Goal: Task Accomplishment & Management: Manage account settings

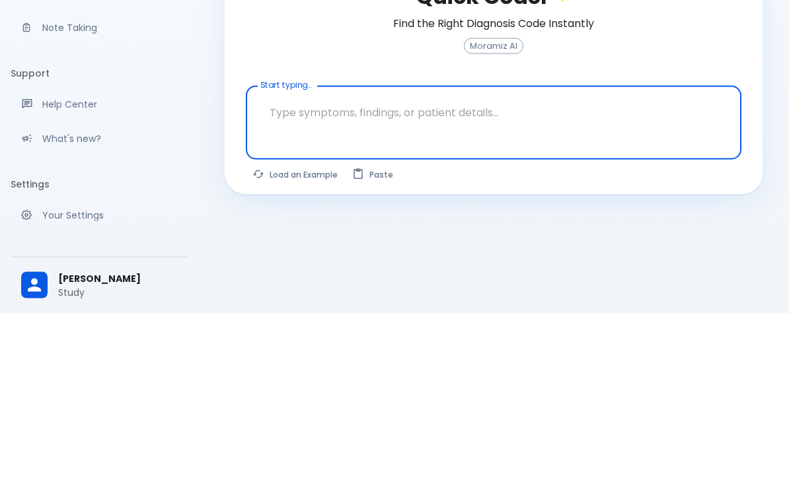
scroll to position [74, 0]
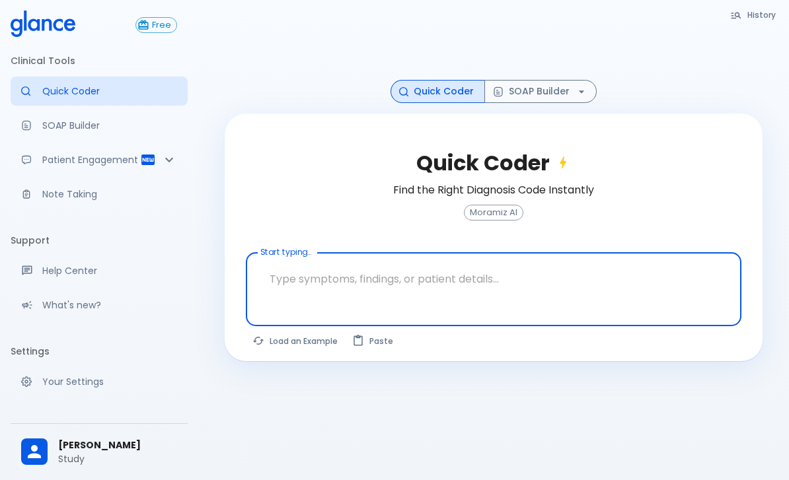
click at [91, 380] on p "Your Settings" at bounding box center [109, 381] width 135 height 13
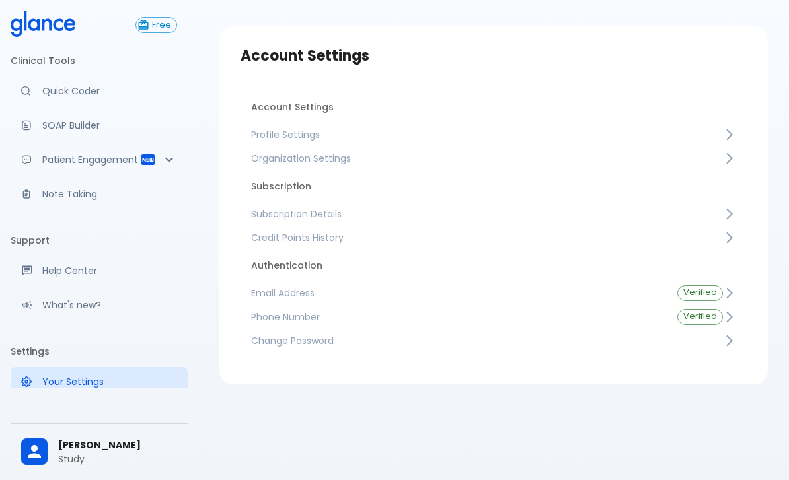
click at [315, 128] on span "Profile Settings" at bounding box center [487, 134] width 472 height 13
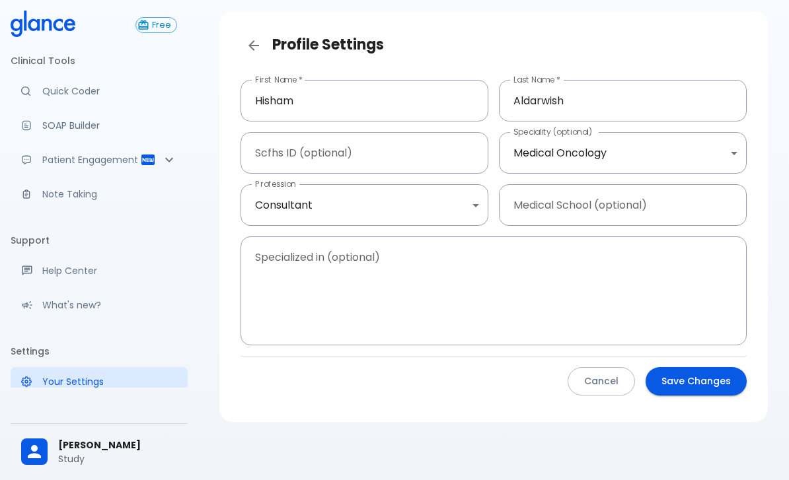
click at [654, 122] on body "↧ pull to refresh ↧ Free Clinical Tools Quick Coder SOAP Builder Patient Engage…" at bounding box center [394, 216] width 789 height 527
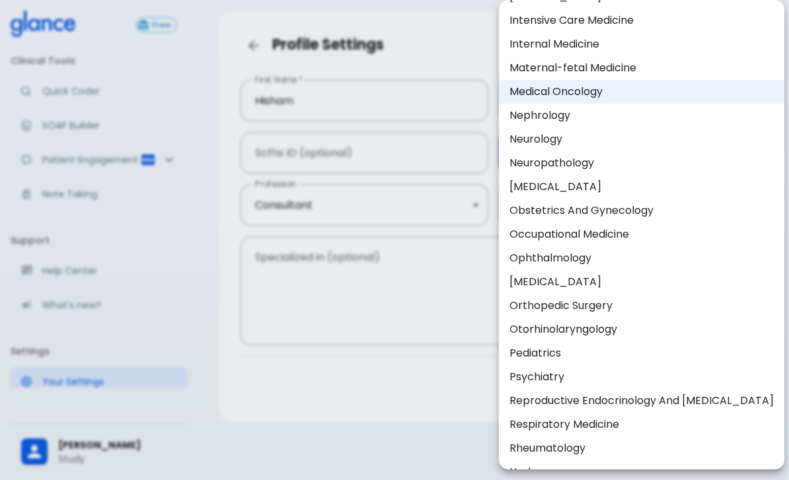
scroll to position [384, 0]
click at [558, 351] on li "Pediatrics" at bounding box center [641, 352] width 285 height 24
type input "Pediatrics"
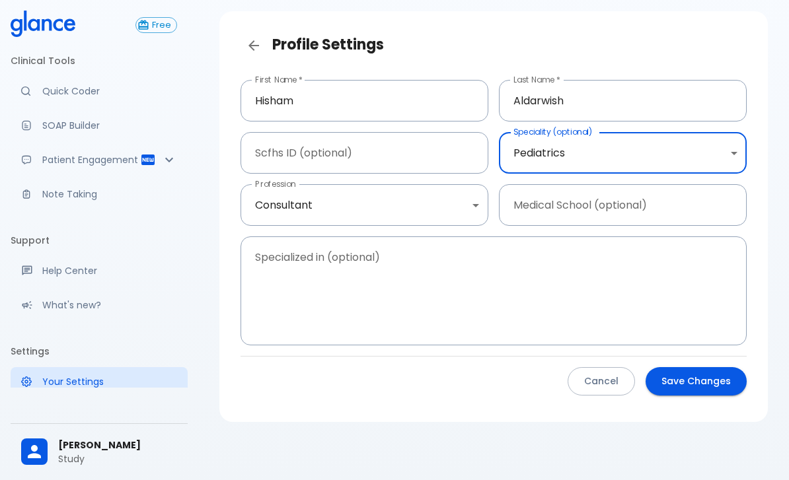
click at [704, 367] on button "Save Changes" at bounding box center [696, 381] width 101 height 28
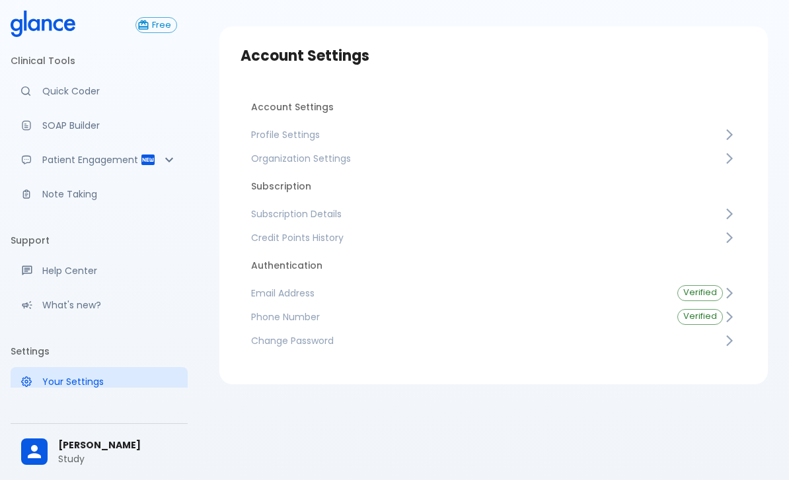
click at [67, 85] on p "Quick Coder" at bounding box center [109, 91] width 135 height 13
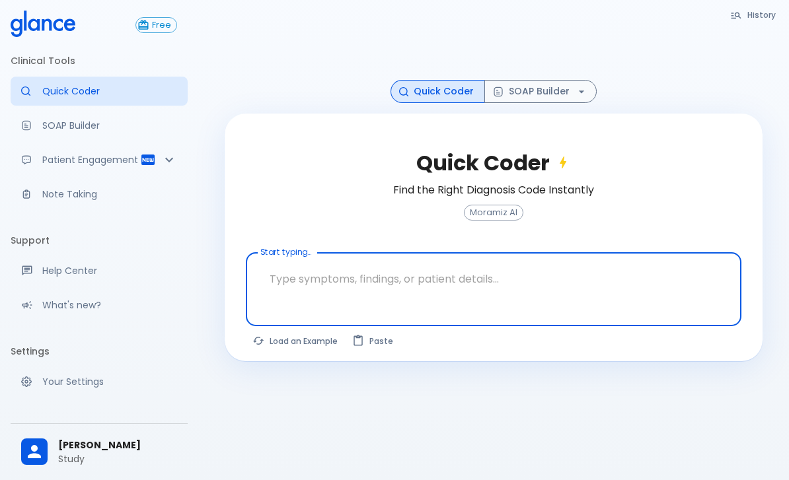
click at [600, 258] on textarea at bounding box center [493, 279] width 477 height 42
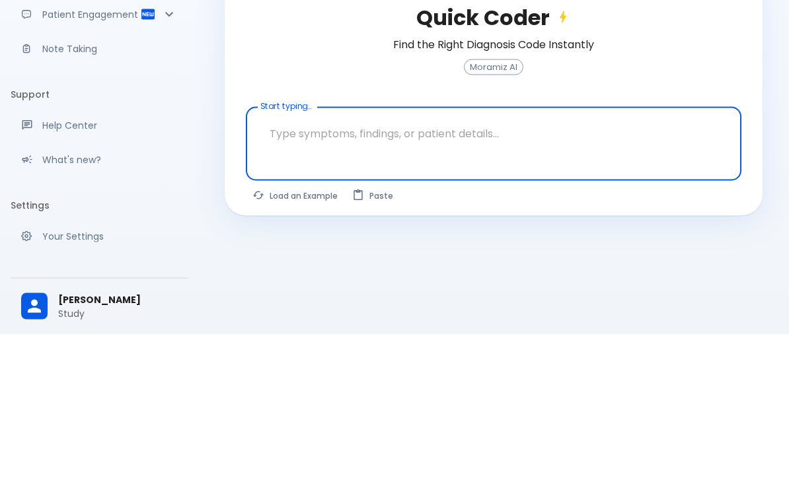
click at [525, 258] on textarea at bounding box center [493, 279] width 477 height 42
paste textarea "An [DEMOGRAPHIC_DATA] boy is seen in screening clinic. The mother concerns abou…"
type textarea "An [DEMOGRAPHIC_DATA] boy is seen in screening clinic. The mother concerns abou…"
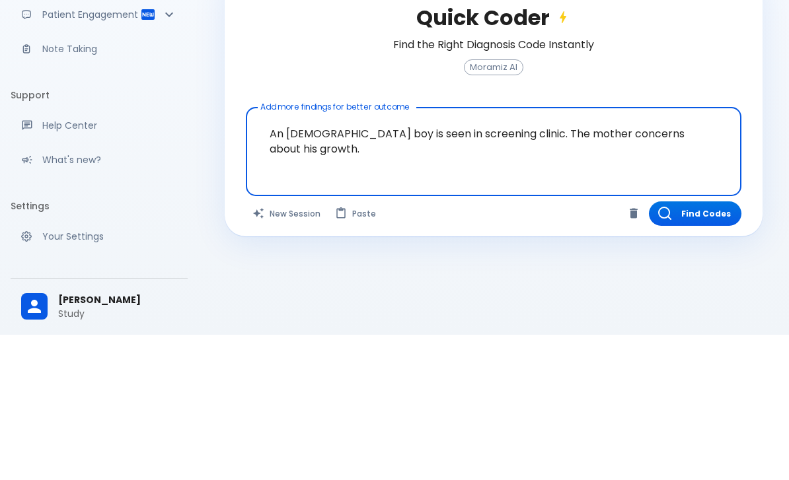
click at [712, 347] on button "Find Codes" at bounding box center [695, 359] width 93 height 24
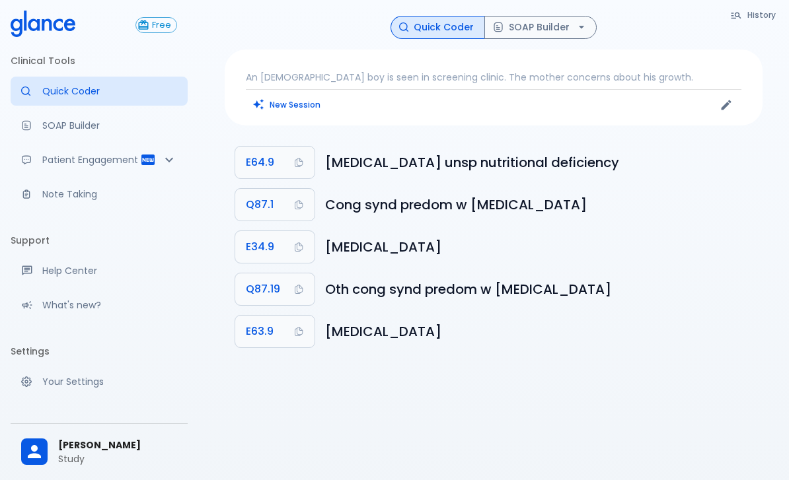
click at [570, 22] on button "SOAP Builder" at bounding box center [540, 27] width 112 height 23
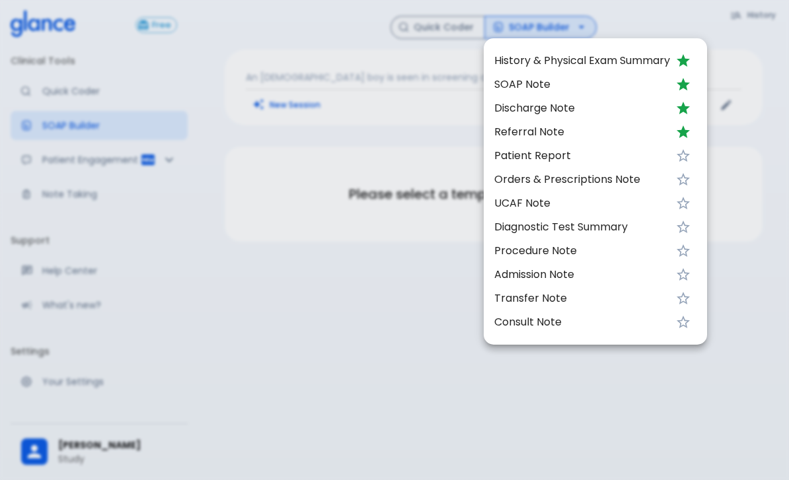
click at [525, 75] on li "SOAP Note" at bounding box center [595, 85] width 223 height 24
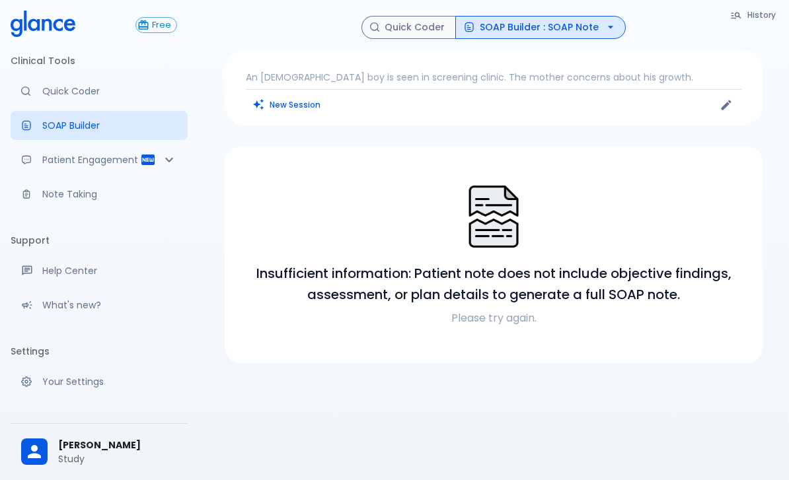
click at [607, 22] on icon "button" at bounding box center [610, 26] width 13 height 13
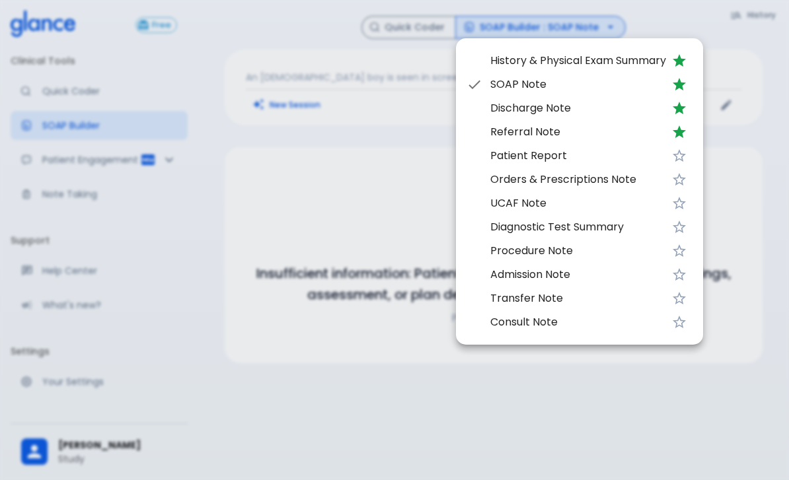
click at [563, 249] on span "Procedure Note" at bounding box center [578, 251] width 176 height 16
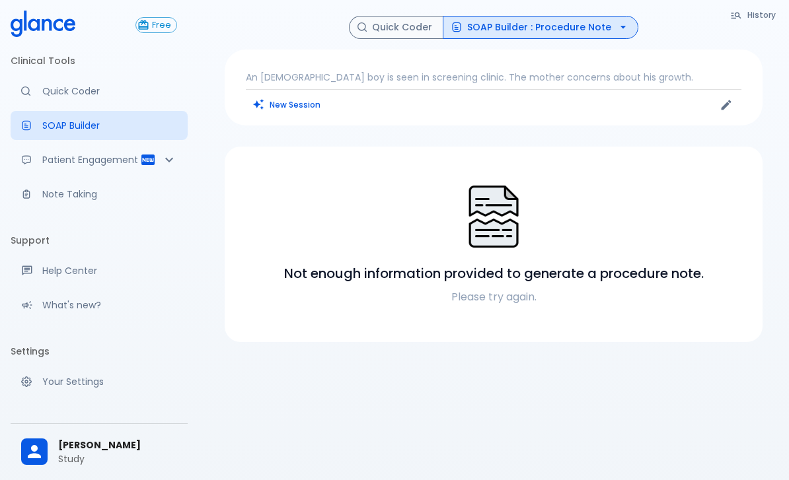
click at [595, 32] on button "SOAP Builder : Procedure Note" at bounding box center [541, 27] width 196 height 23
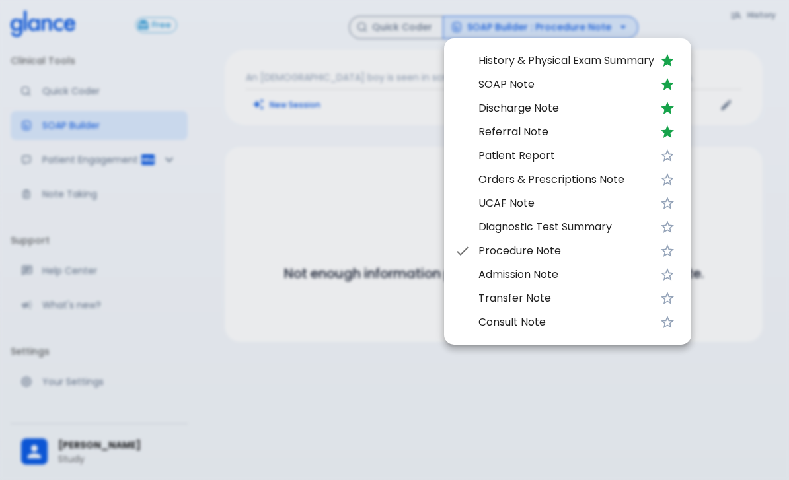
click at [581, 180] on span "Orders & Prescriptions Note" at bounding box center [566, 180] width 176 height 16
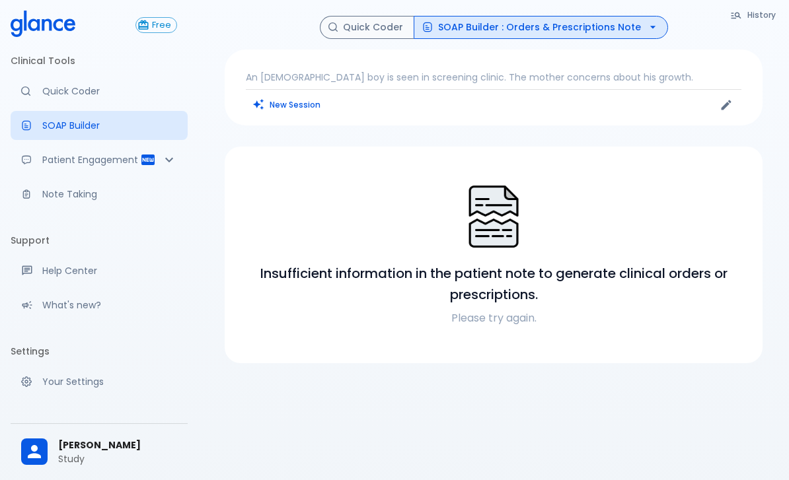
click at [600, 27] on button "SOAP Builder : Orders & Prescriptions Note" at bounding box center [541, 27] width 254 height 23
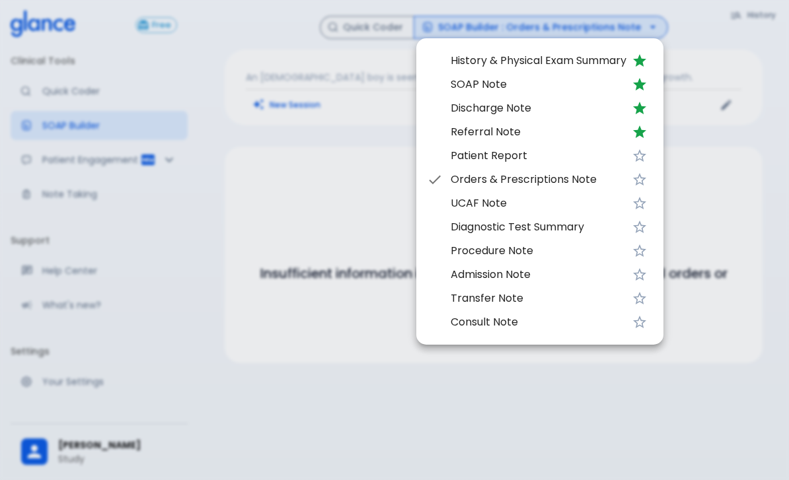
click at [723, 182] on div at bounding box center [394, 240] width 789 height 480
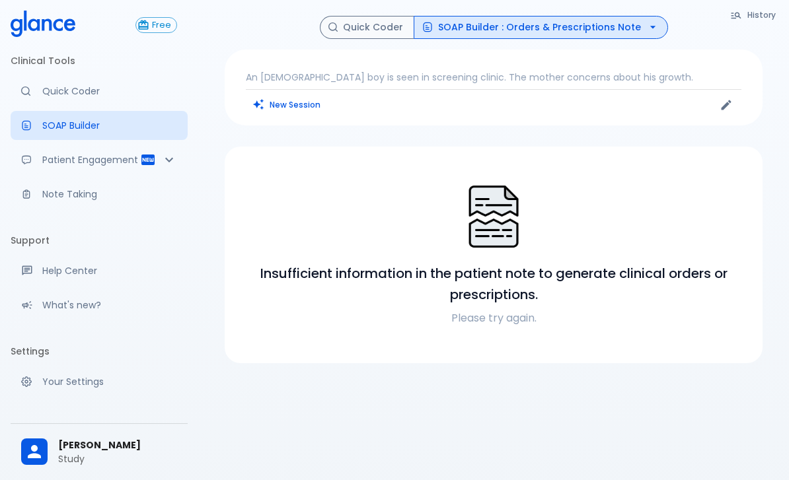
click at [403, 24] on button "Quick Coder" at bounding box center [367, 27] width 94 height 23
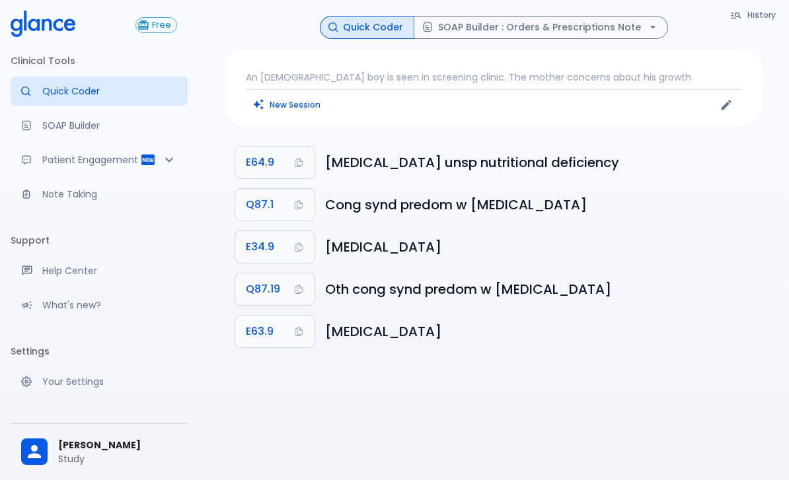
click at [681, 73] on p "An [DEMOGRAPHIC_DATA] boy is seen in screening clinic. The mother concerns abou…" at bounding box center [494, 77] width 496 height 13
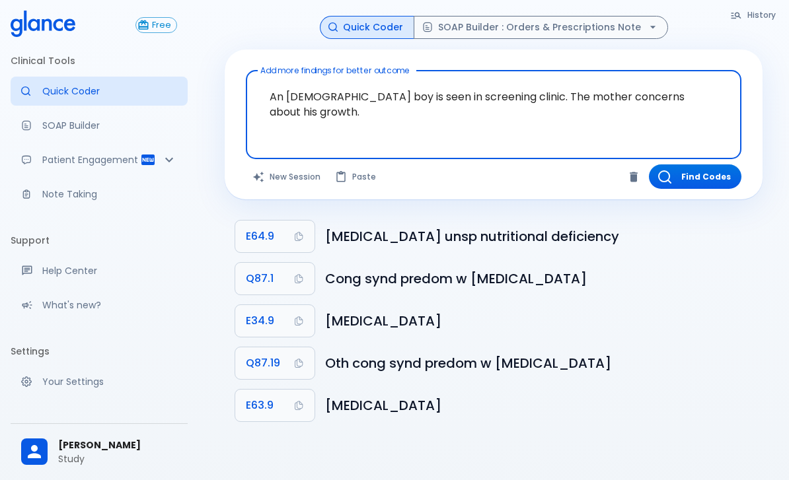
click at [293, 174] on button "New Session" at bounding box center [287, 177] width 83 height 24
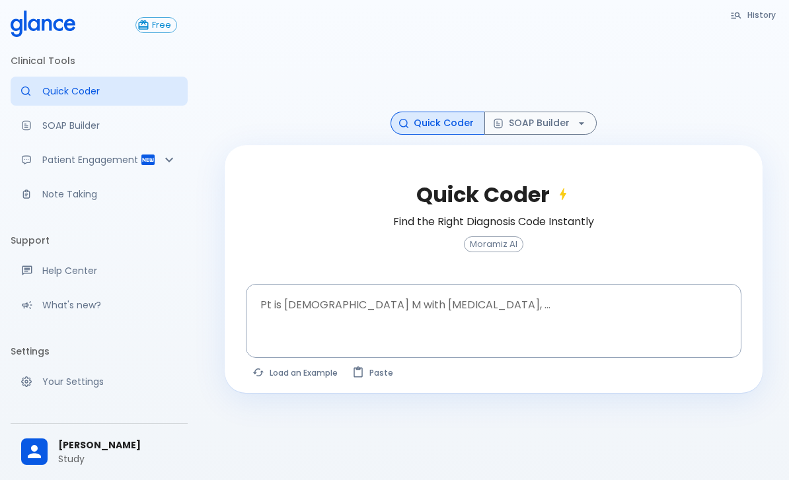
click at [289, 379] on button "Load an Example" at bounding box center [296, 372] width 100 height 19
type textarea "62M, HTN, acute tearing [MEDICAL_DATA] to back, BP 170/95, asymmetric pulses, C…"
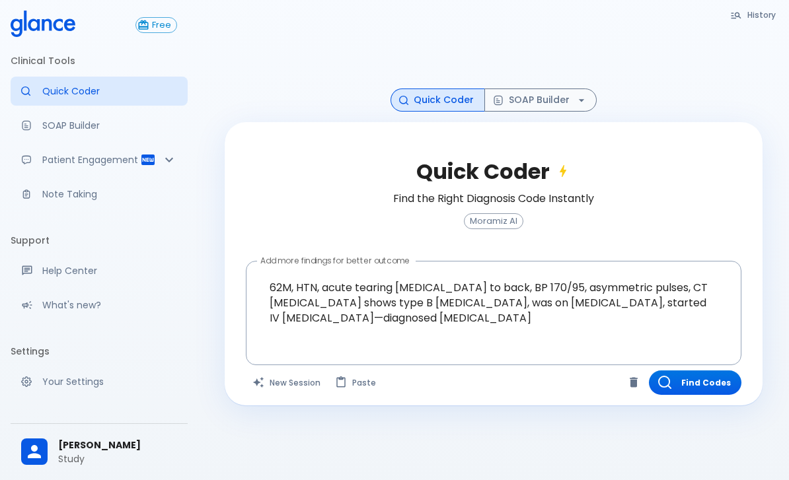
scroll to position [22, 0]
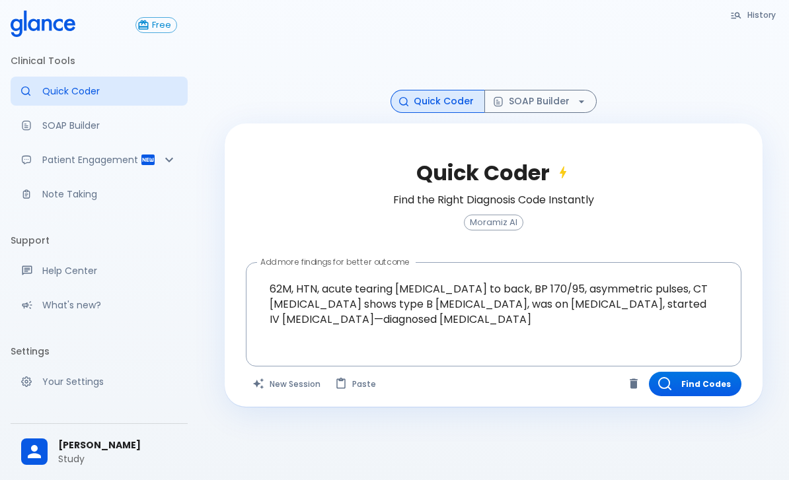
click at [720, 396] on button "Find Codes" at bounding box center [695, 384] width 93 height 24
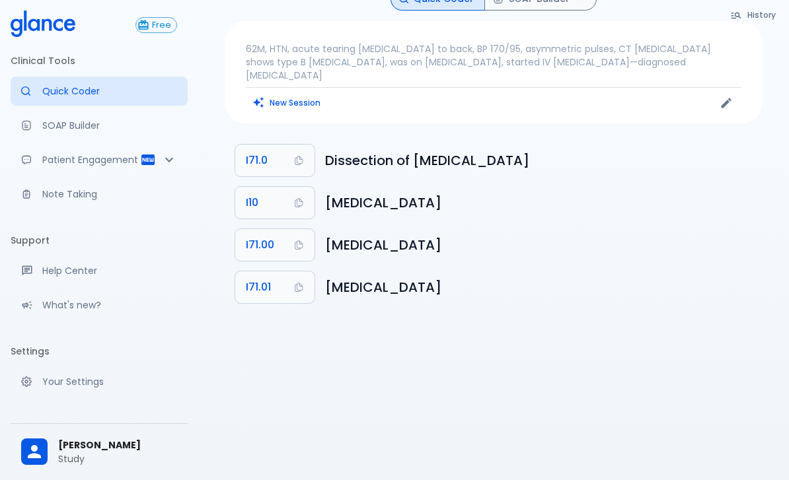
scroll to position [0, 0]
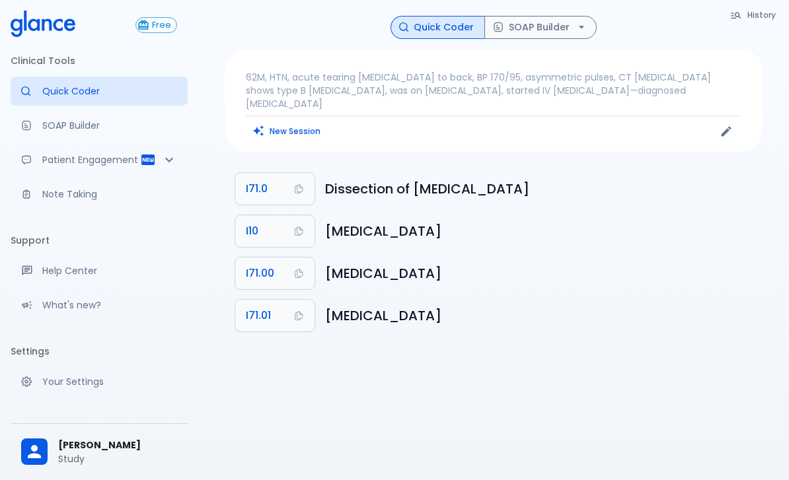
click at [562, 22] on button "SOAP Builder" at bounding box center [540, 27] width 112 height 23
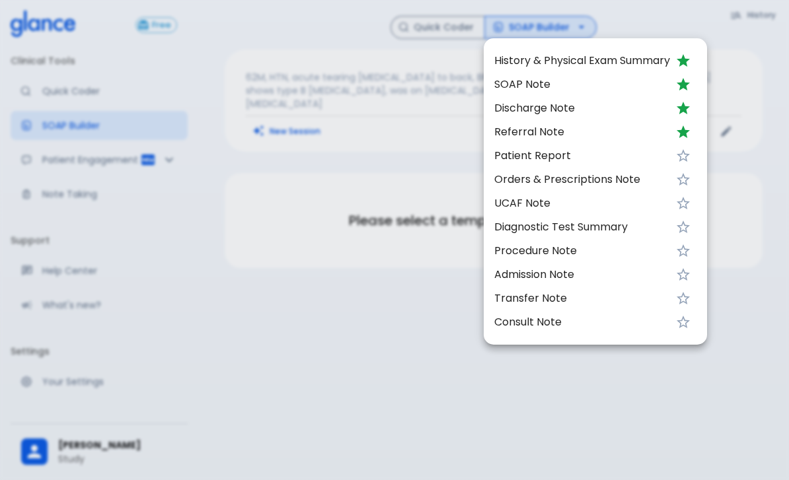
click at [540, 82] on span "SOAP Note" at bounding box center [582, 85] width 176 height 16
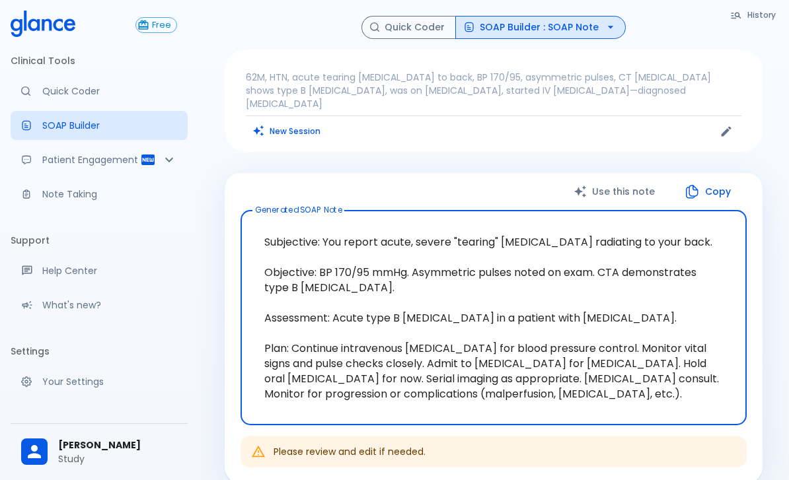
click at [609, 26] on icon "button" at bounding box center [610, 26] width 13 height 13
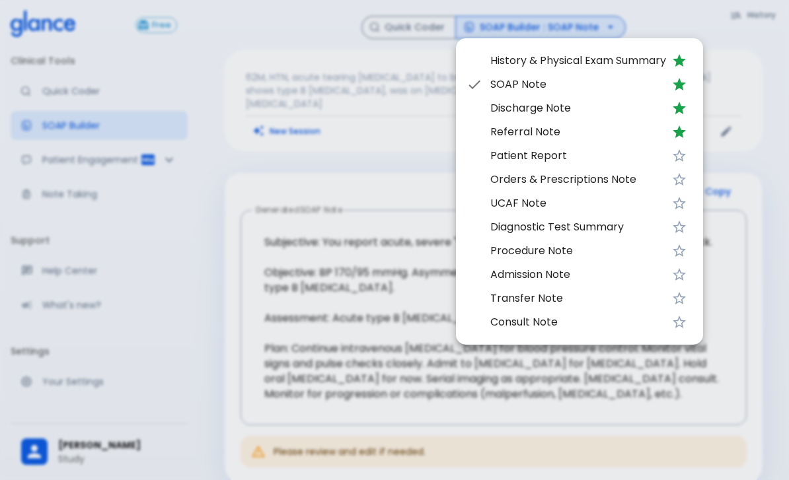
click at [590, 159] on span "Patient Report" at bounding box center [578, 156] width 176 height 16
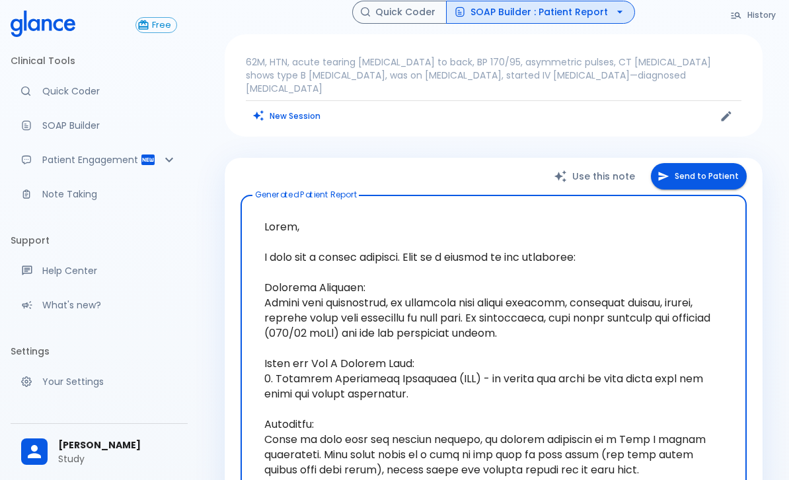
click at [687, 169] on button "Send to Patient" at bounding box center [699, 176] width 96 height 27
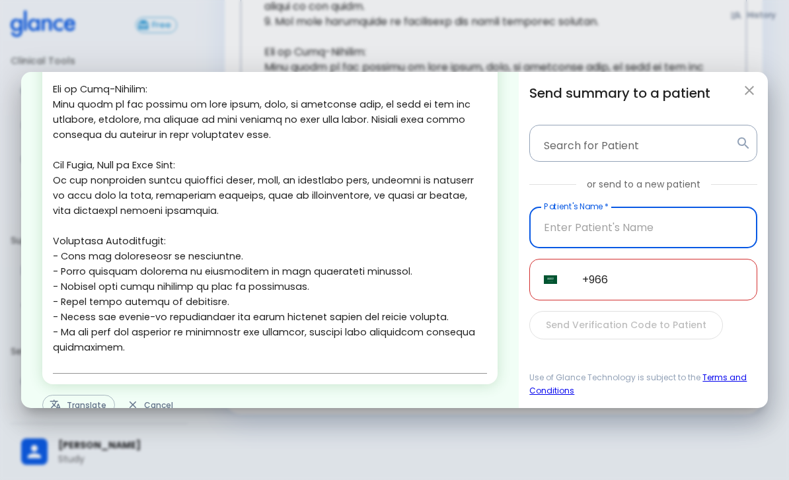
scroll to position [386, 0]
click at [71, 404] on button "Translate" at bounding box center [78, 406] width 73 height 20
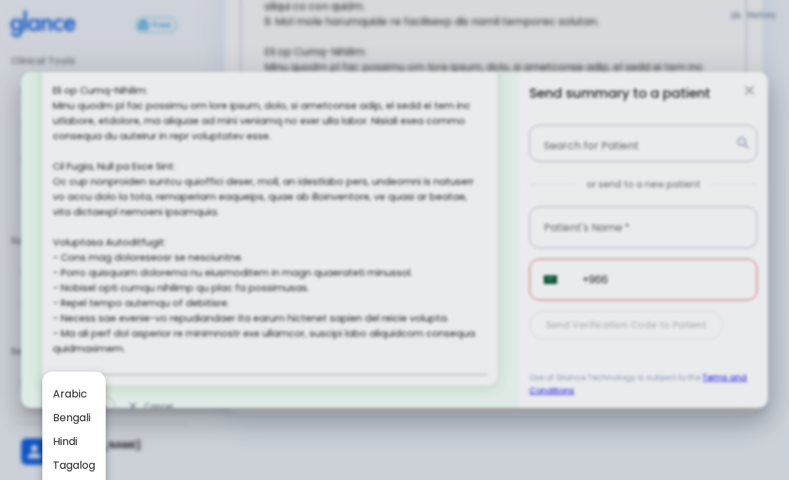
click at [55, 386] on li "Arabic" at bounding box center [73, 395] width 63 height 24
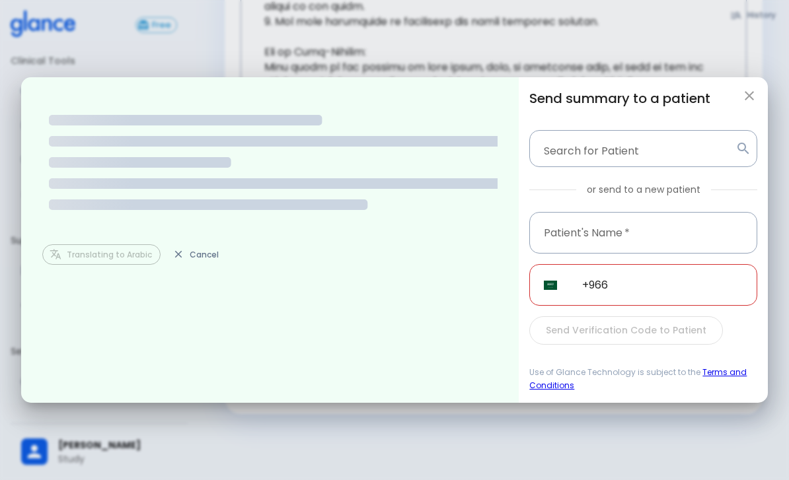
scroll to position [0, 0]
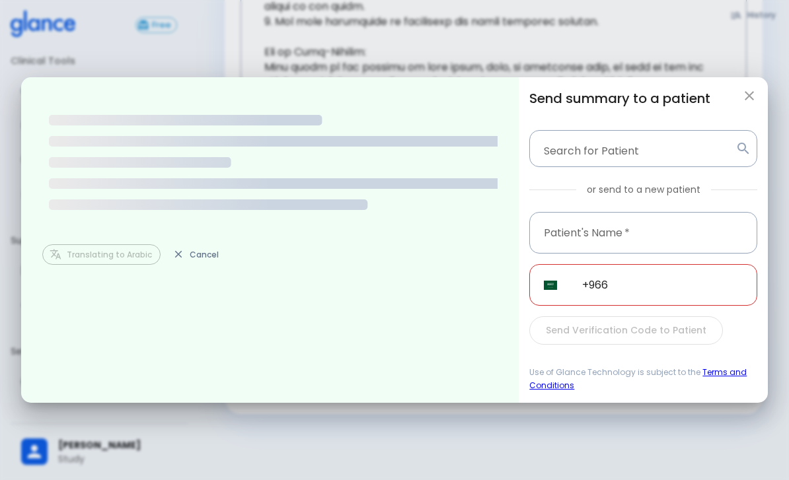
click at [749, 104] on icon "button" at bounding box center [749, 96] width 16 height 16
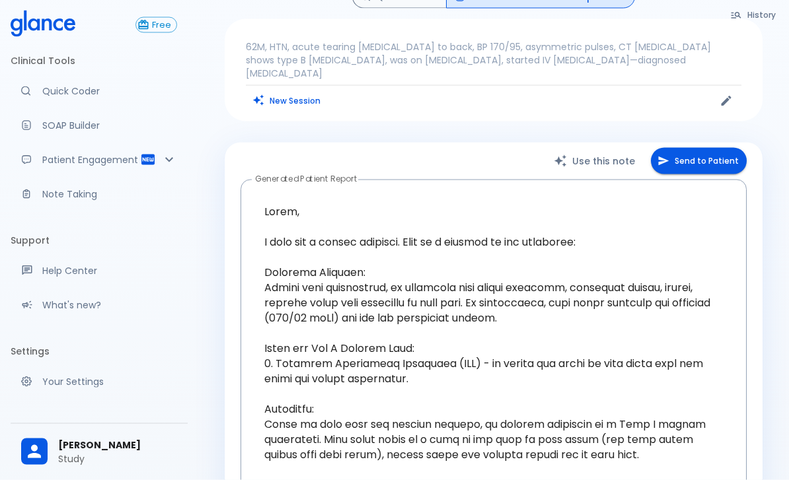
scroll to position [31, 0]
click at [54, 194] on p "Note Taking" at bounding box center [109, 194] width 135 height 13
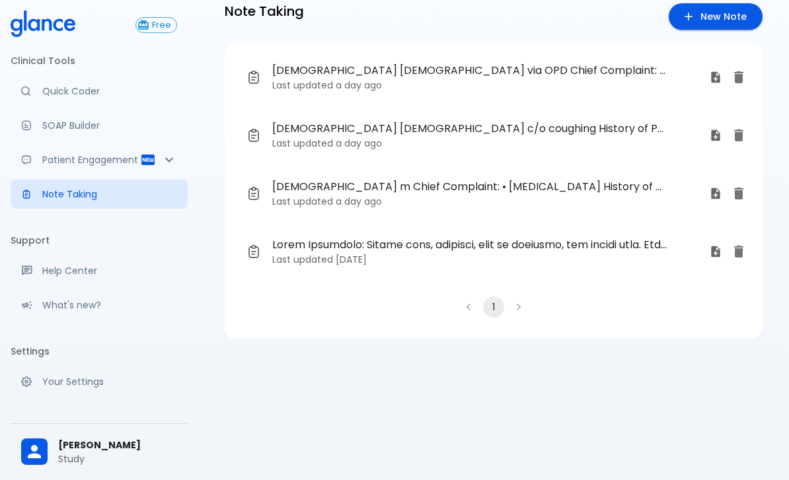
click at [568, 91] on p "Last updated a day ago" at bounding box center [485, 85] width 427 height 13
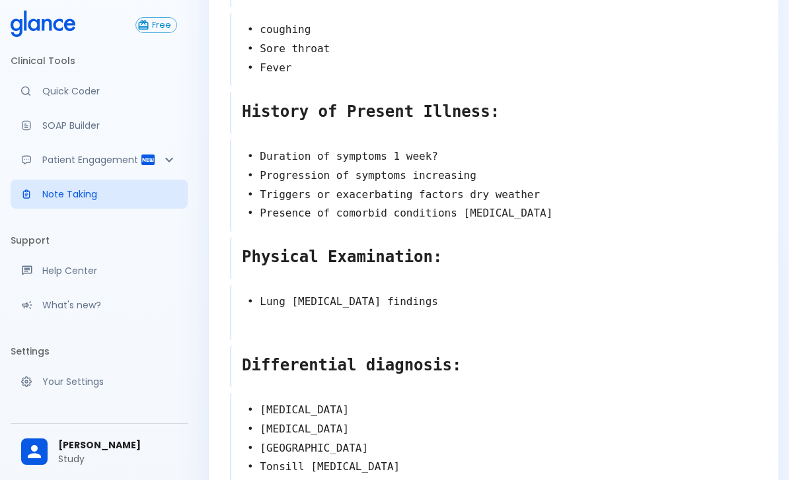
scroll to position [163, 0]
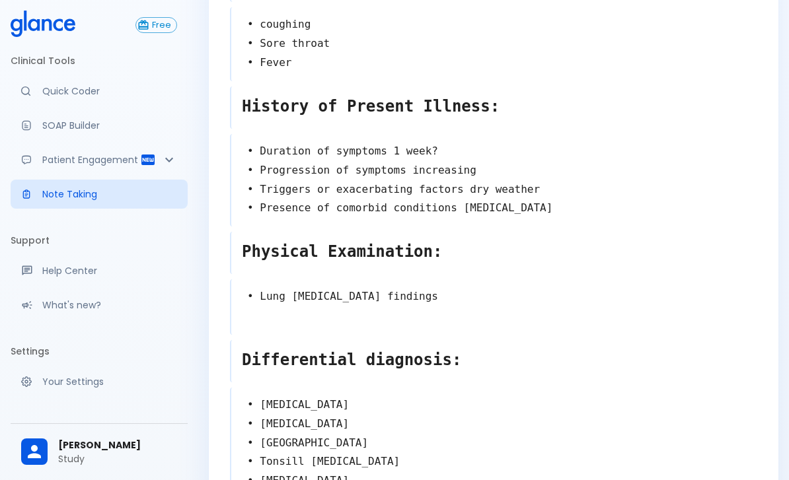
click at [463, 291] on textarea "• Lung [MEDICAL_DATA] findings" at bounding box center [494, 306] width 526 height 48
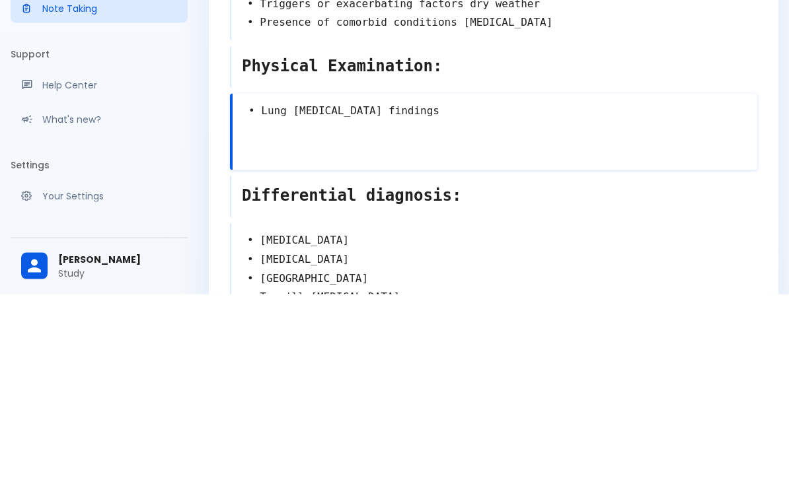
type textarea "• Lung [MEDICAL_DATA] findings •"
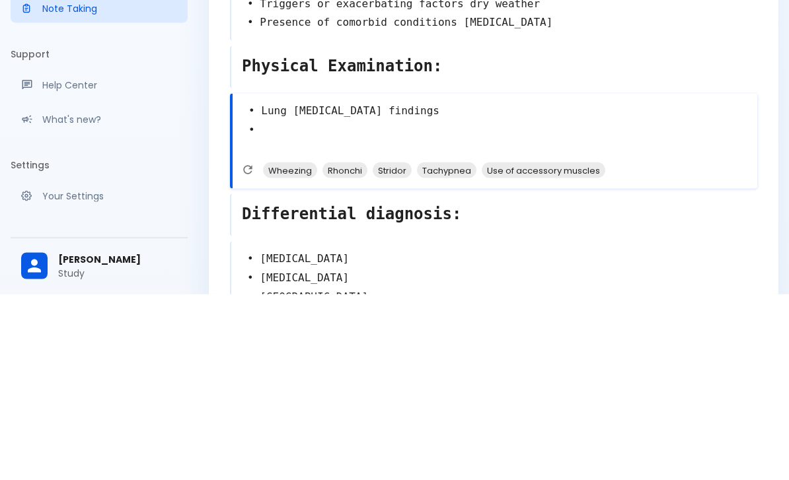
click at [249, 350] on icon "Refresh suggestions" at bounding box center [247, 356] width 13 height 13
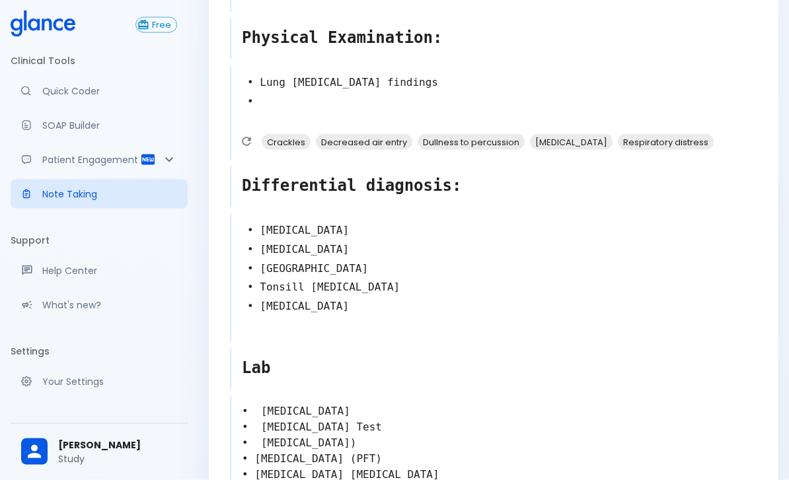
scroll to position [389, 0]
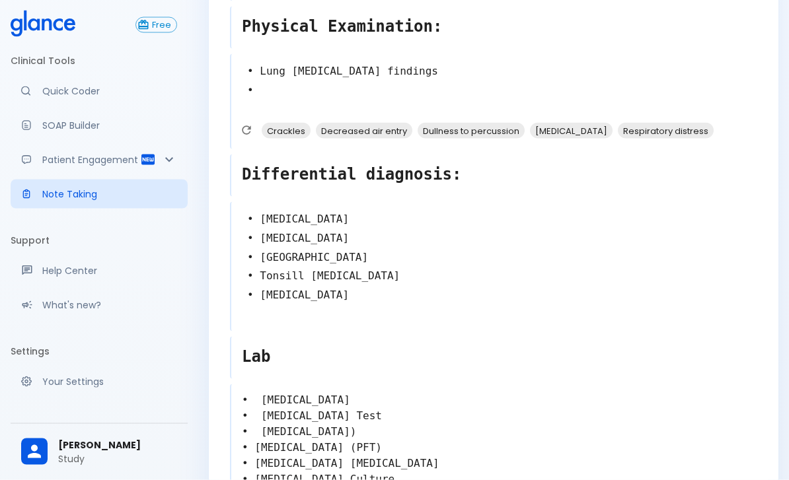
click at [402, 300] on textarea "• [MEDICAL_DATA] • [MEDICAL_DATA] • [GEOGRAPHIC_DATA] • Tonsill [MEDICAL_DATA] …" at bounding box center [494, 266] width 526 height 122
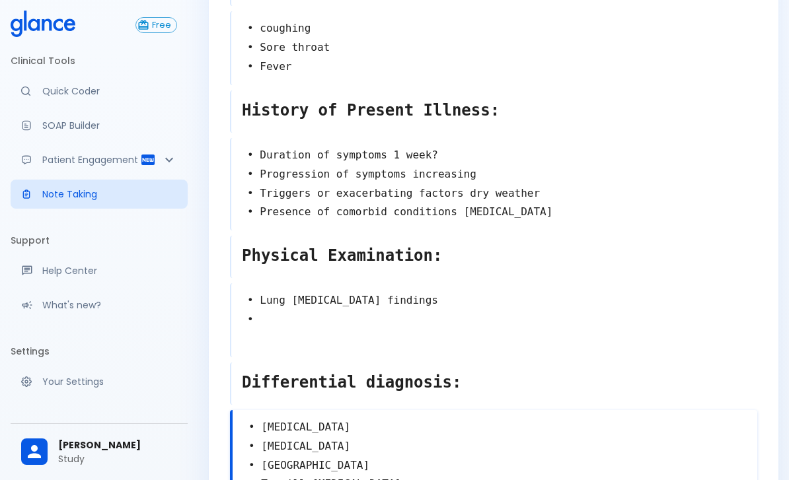
scroll to position [0, 0]
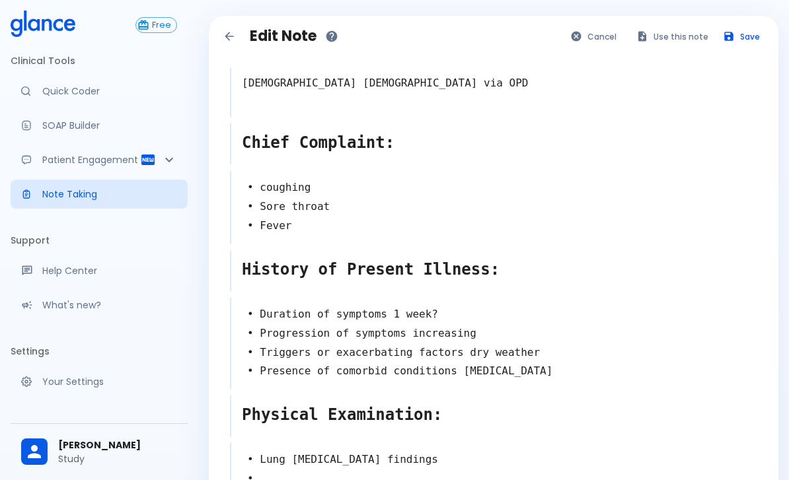
click at [59, 202] on link "Note Taking" at bounding box center [99, 194] width 177 height 29
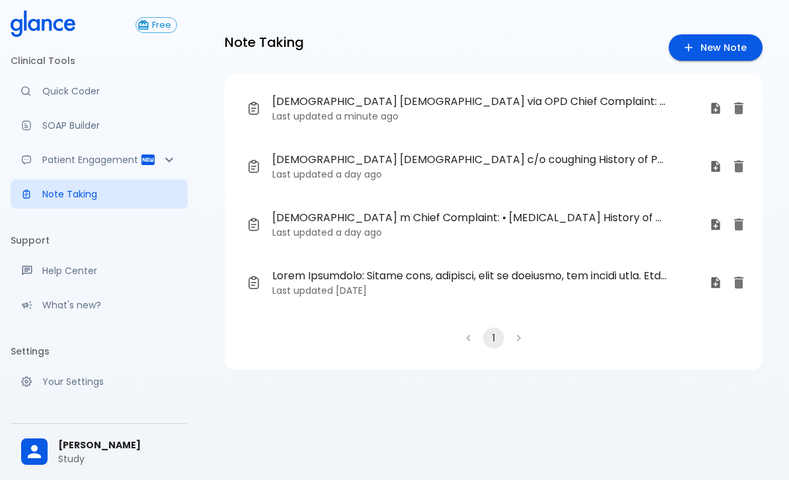
click at [601, 93] on link "[DEMOGRAPHIC_DATA] [DEMOGRAPHIC_DATA] via OPD Chief Complaint: • coughing • Sor…" at bounding box center [483, 109] width 496 height 48
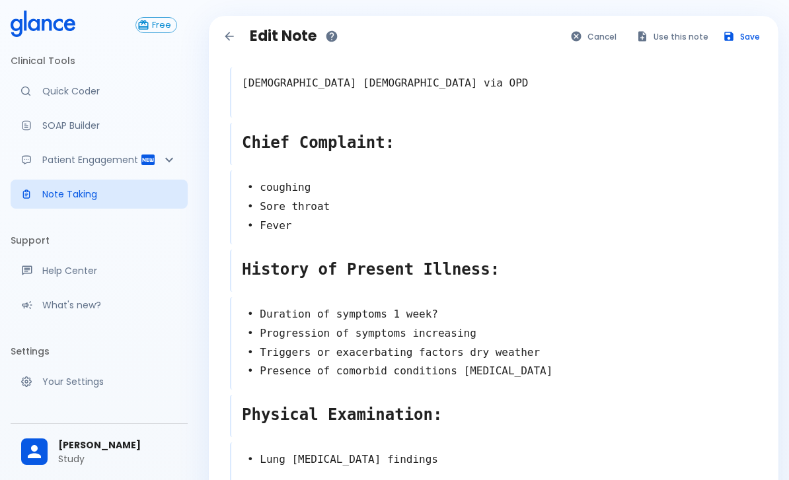
type textarea "• Lung [MEDICAL_DATA] findings •"
click at [679, 35] on button "Use this note" at bounding box center [673, 36] width 87 height 19
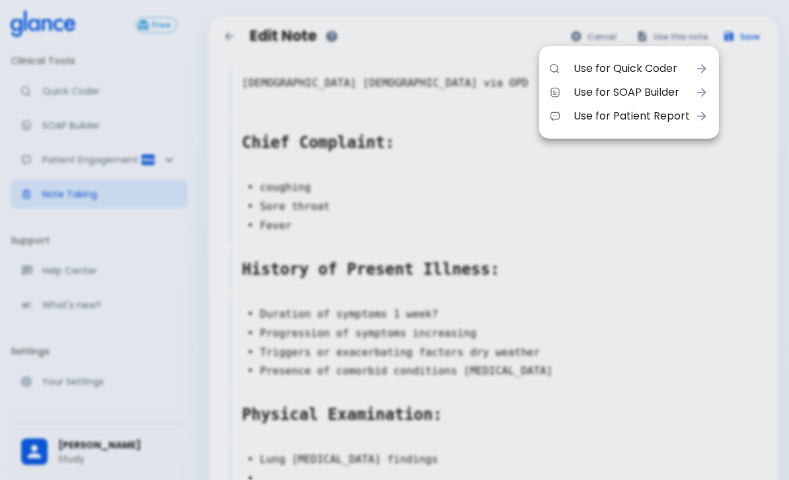
click at [666, 61] on span "Use for Quick Coder" at bounding box center [632, 69] width 116 height 16
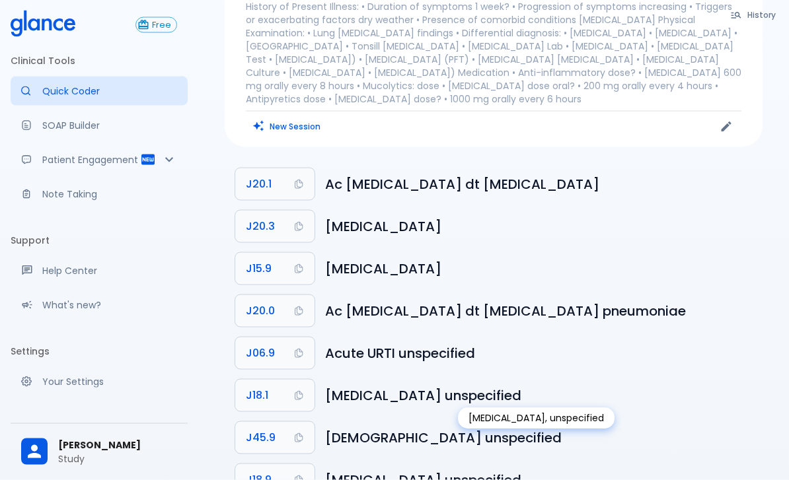
scroll to position [85, 0]
click at [293, 168] on button "J20.1" at bounding box center [274, 184] width 79 height 32
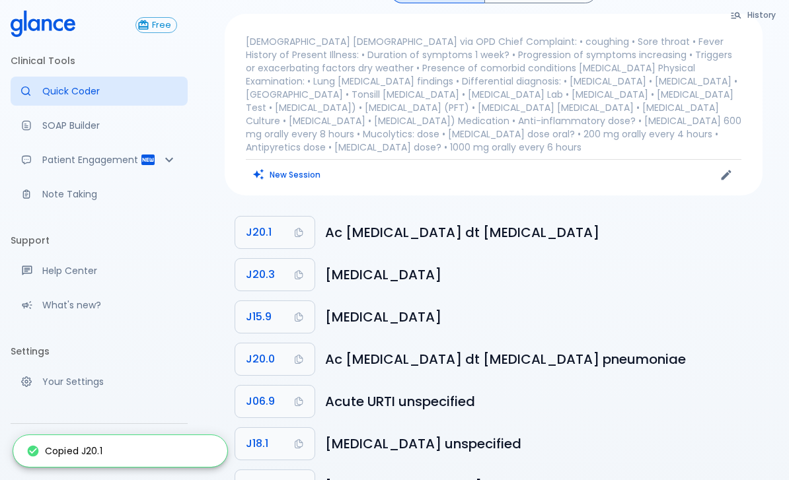
scroll to position [0, 0]
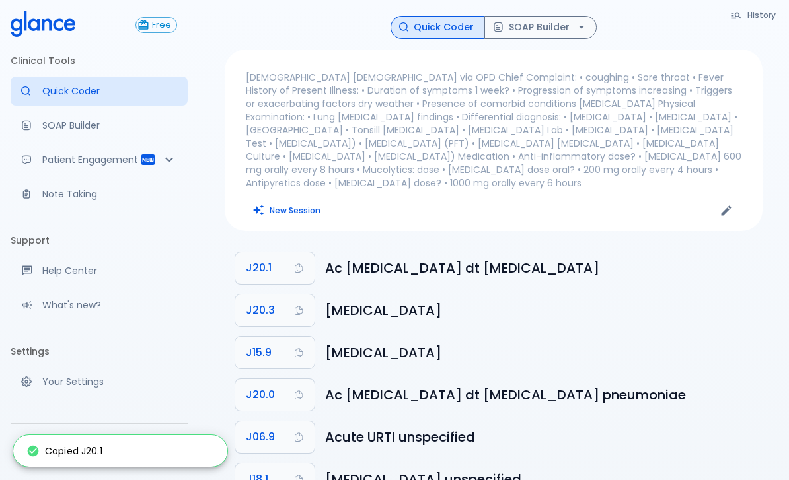
click at [579, 19] on button "SOAP Builder" at bounding box center [540, 27] width 112 height 23
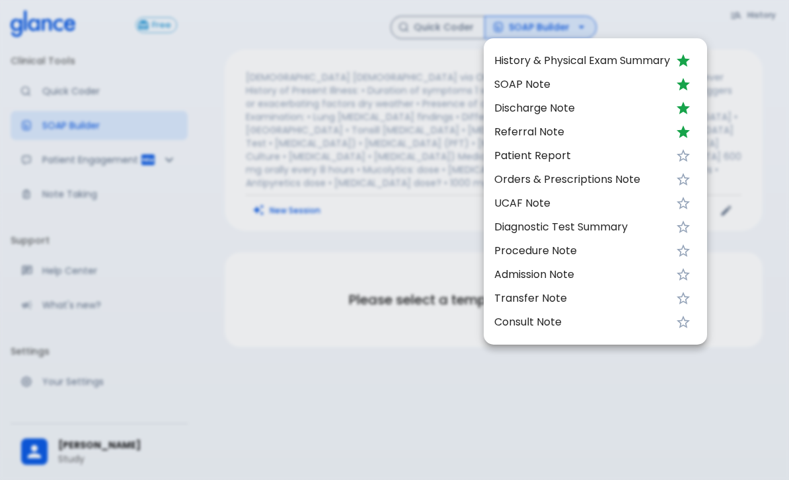
click at [531, 75] on li "SOAP Note" at bounding box center [595, 85] width 223 height 24
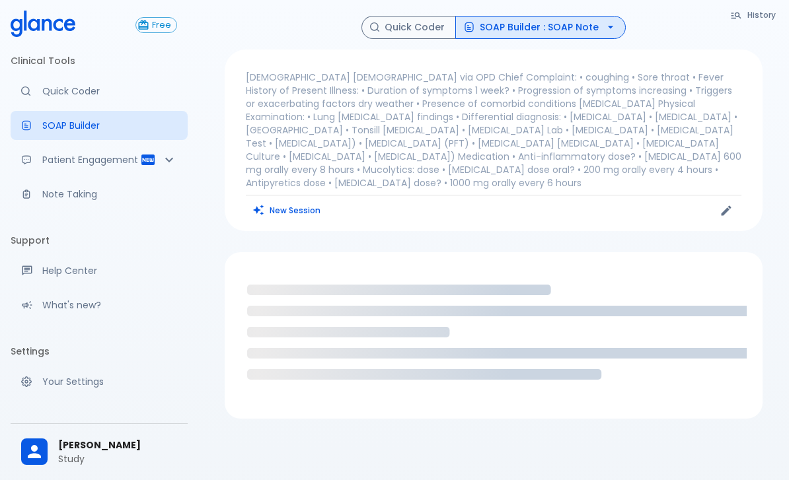
click at [576, 17] on button "SOAP Builder : SOAP Note" at bounding box center [540, 27] width 170 height 23
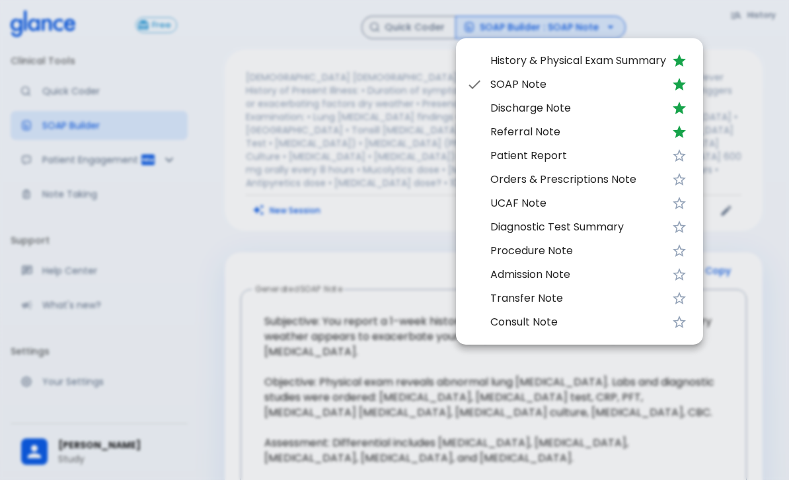
click at [656, 414] on div at bounding box center [394, 240] width 789 height 480
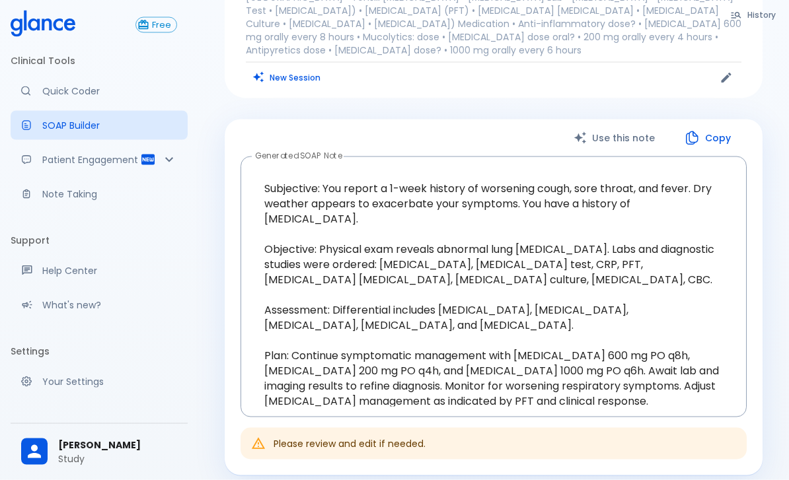
scroll to position [134, 0]
click at [639, 124] on button "Use this note" at bounding box center [615, 137] width 110 height 27
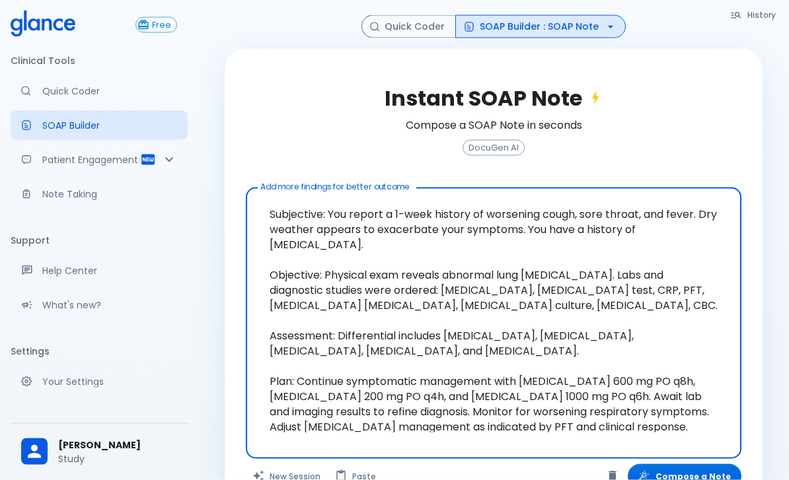
scroll to position [97, 0]
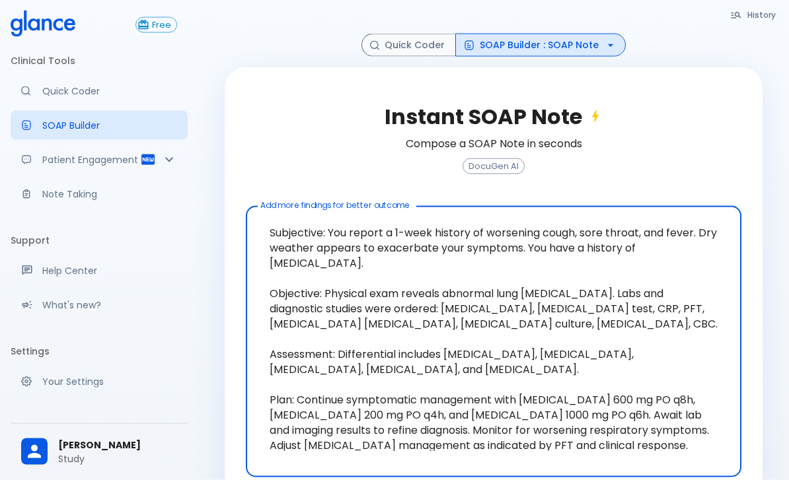
click at [607, 50] on icon "button" at bounding box center [610, 45] width 13 height 13
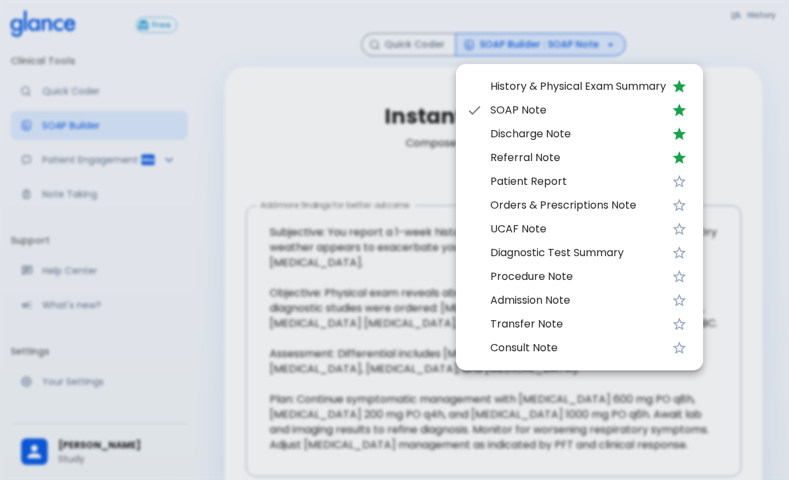
click at [309, 137] on div at bounding box center [394, 240] width 789 height 480
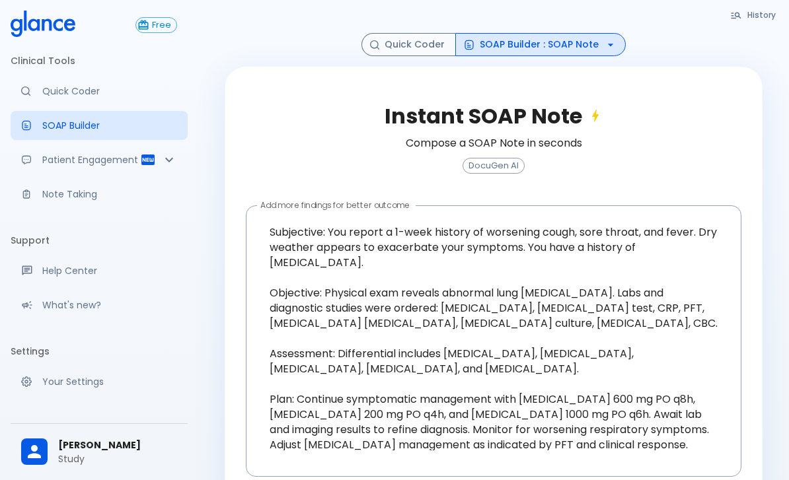
click at [77, 164] on p "Patient Engagement" at bounding box center [91, 159] width 98 height 13
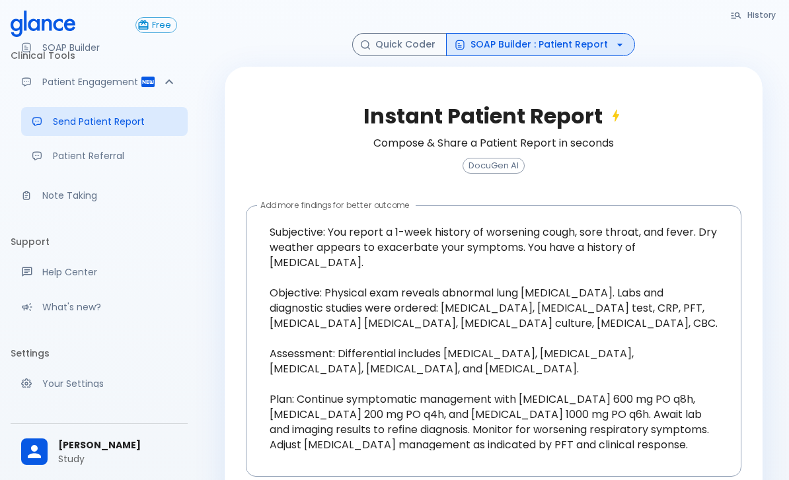
scroll to position [77, 0]
click at [54, 387] on p "Your Settings" at bounding box center [109, 384] width 135 height 13
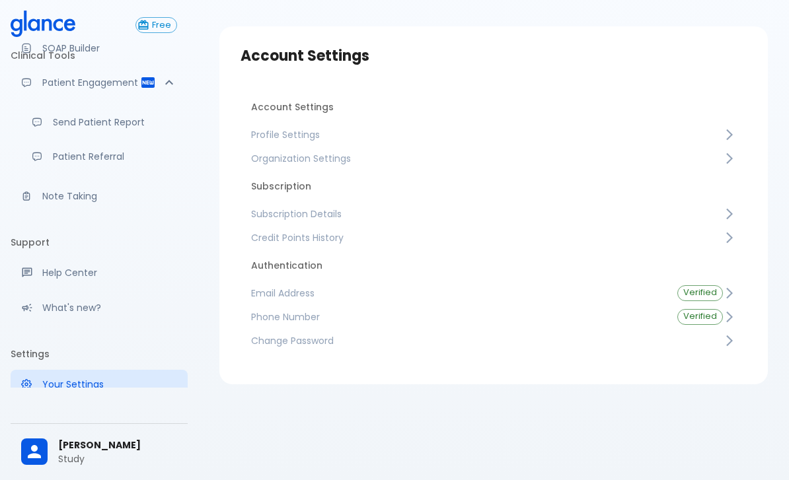
click at [375, 240] on span "Credit Points History" at bounding box center [487, 237] width 472 height 13
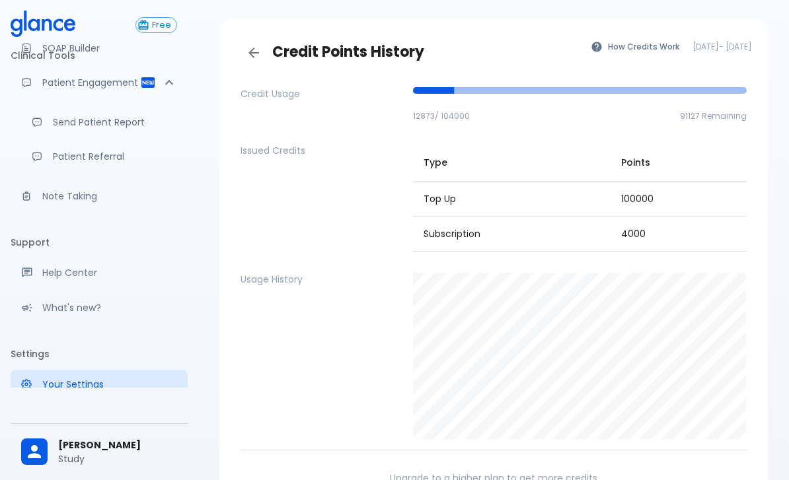
scroll to position [37, 0]
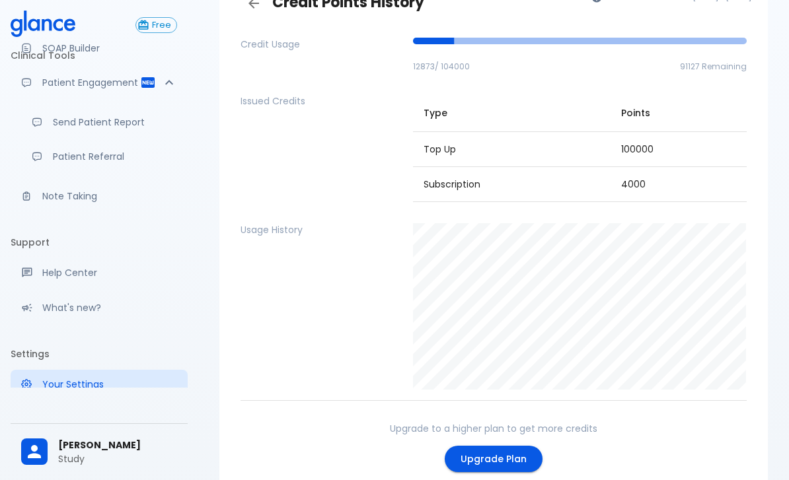
click at [485, 457] on link "Upgrade Plan" at bounding box center [494, 459] width 98 height 27
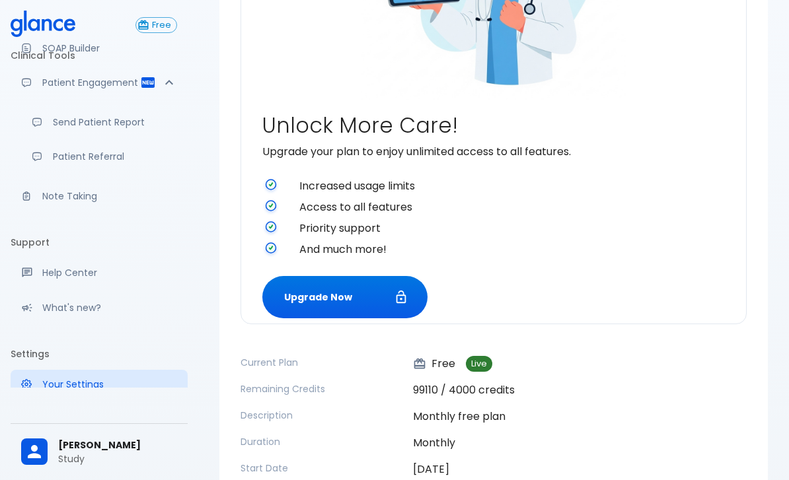
scroll to position [363, 0]
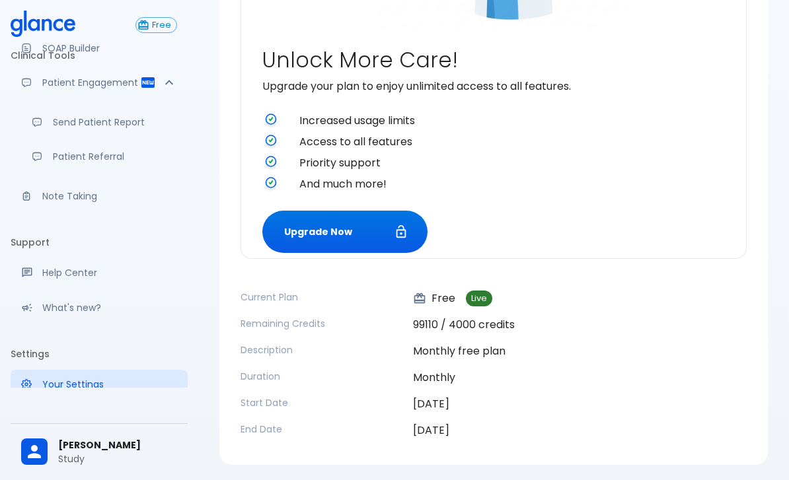
click at [398, 223] on button "Upgrade Now" at bounding box center [344, 232] width 165 height 43
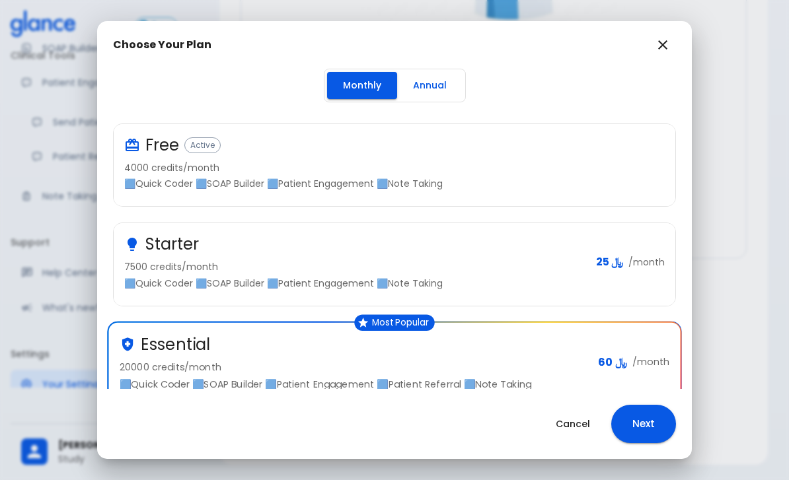
scroll to position [0, 0]
click at [433, 81] on button "Annual" at bounding box center [429, 85] width 65 height 27
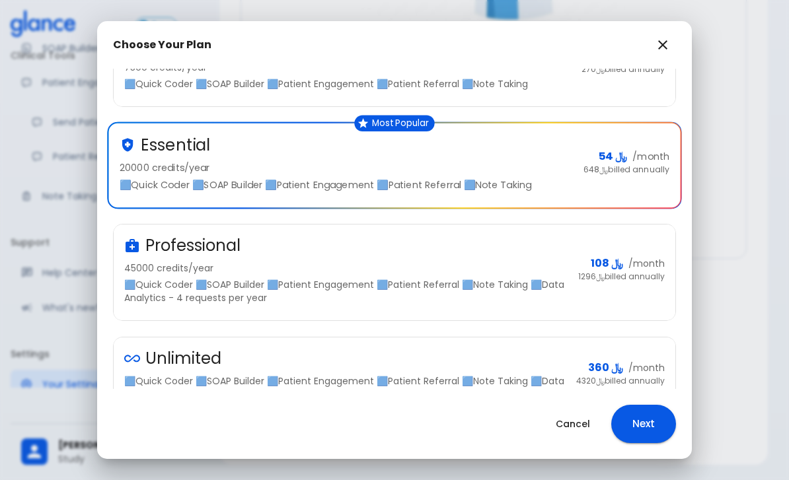
scroll to position [233, 0]
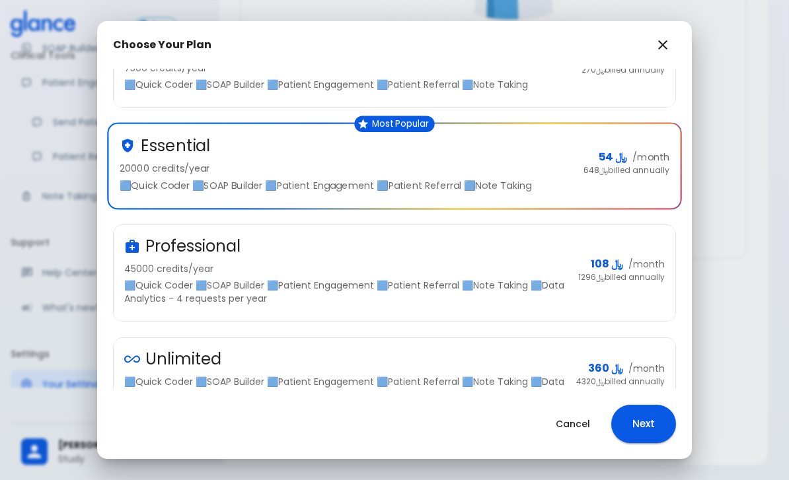
click at [665, 40] on icon "button" at bounding box center [663, 45] width 16 height 16
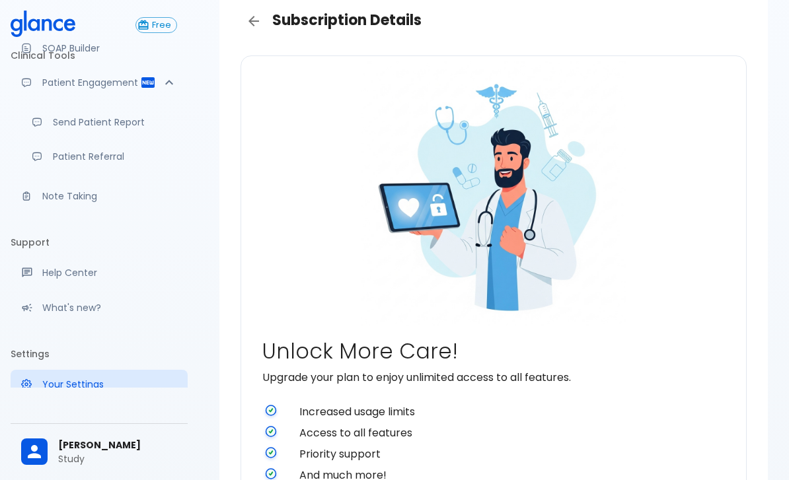
scroll to position [0, 0]
